Goal: Transaction & Acquisition: Purchase product/service

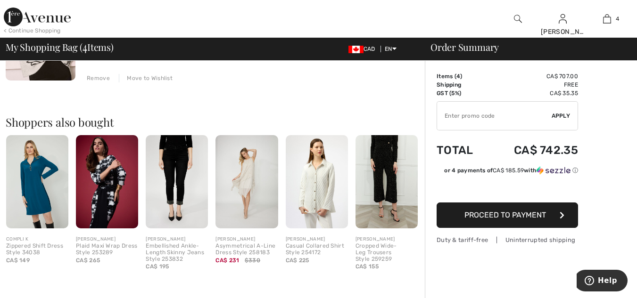
scroll to position [515, 0]
click at [453, 122] on input "TEXT" at bounding box center [494, 116] width 114 height 28
type input "NEW15"
click at [557, 117] on span "Apply" at bounding box center [560, 116] width 19 height 8
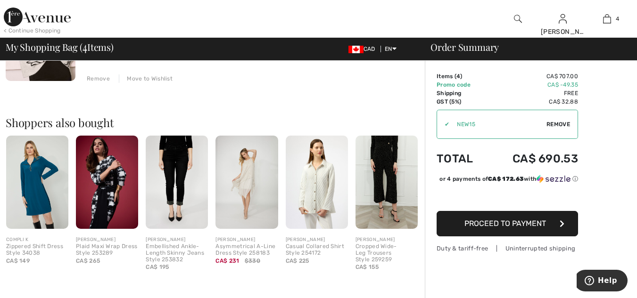
click at [508, 221] on span "Proceed to Payment" at bounding box center [505, 223] width 82 height 9
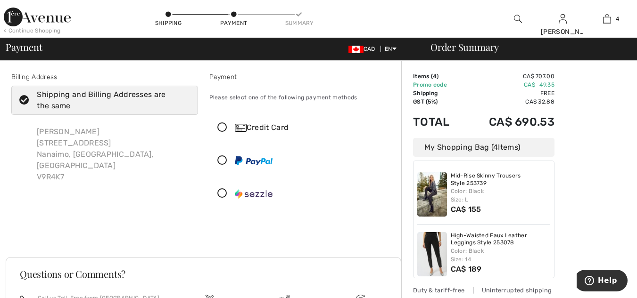
click at [221, 192] on icon at bounding box center [222, 194] width 25 height 10
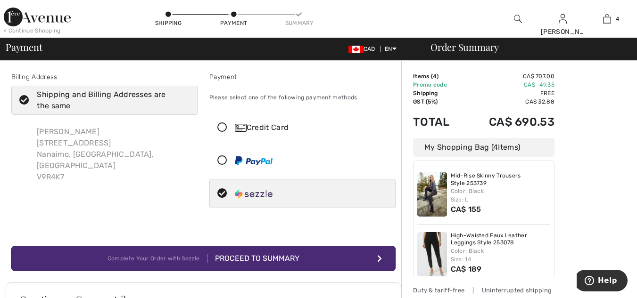
click at [260, 255] on div "Proceed to Summary" at bounding box center [253, 258] width 92 height 11
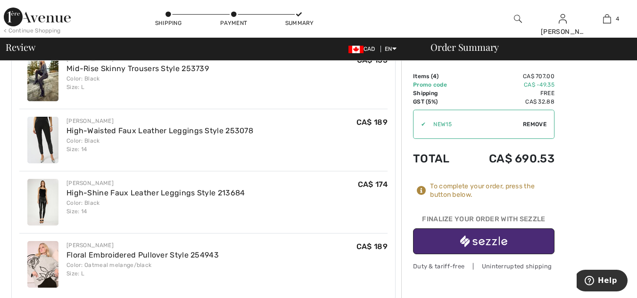
scroll to position [297, 0]
click at [489, 241] on img "button" at bounding box center [483, 242] width 47 height 12
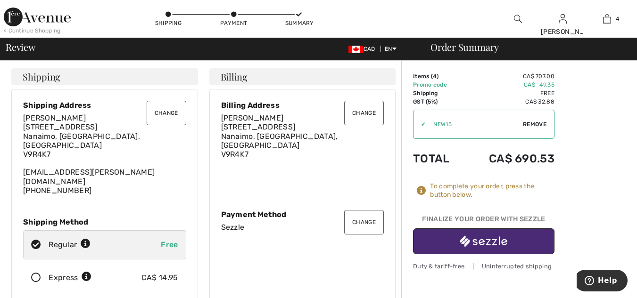
click at [485, 241] on img "button" at bounding box center [483, 242] width 47 height 12
